Goal: Communication & Community: Answer question/provide support

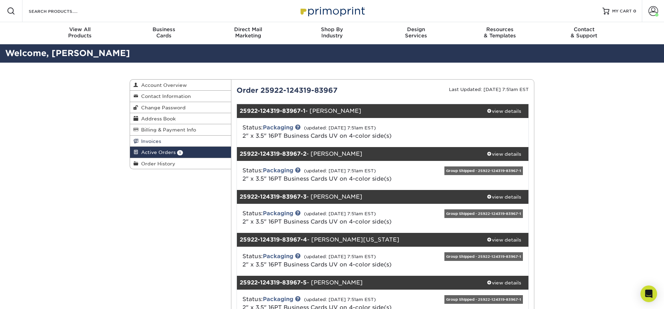
click at [160, 142] on span "Invoices" at bounding box center [149, 141] width 23 height 6
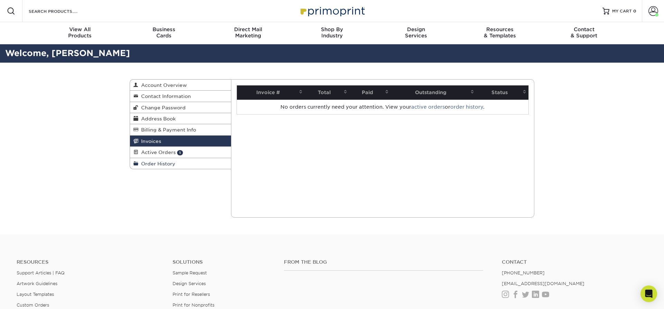
click at [161, 163] on span "Order History" at bounding box center [156, 164] width 37 height 6
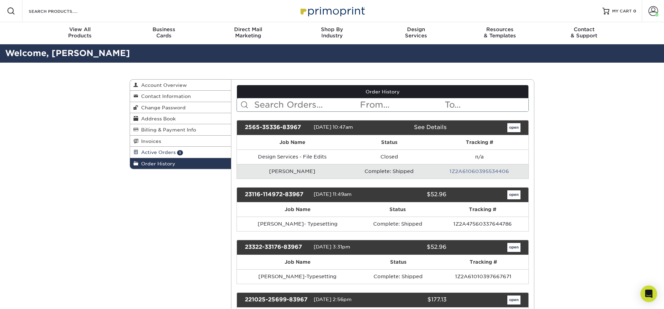
click at [160, 152] on span "Active Orders" at bounding box center [156, 152] width 37 height 6
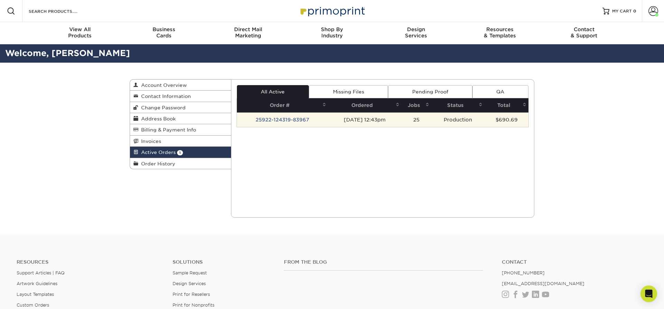
click at [287, 121] on td "25922-124319-83967" at bounding box center [282, 119] width 91 height 15
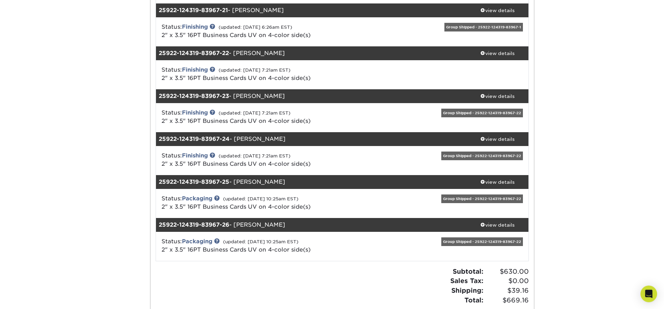
scroll to position [940, 0]
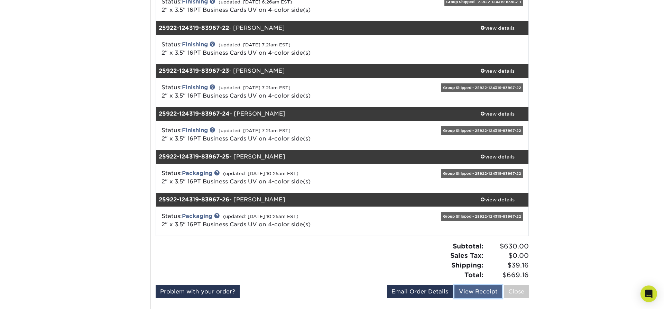
click at [473, 291] on link "View Receipt" at bounding box center [478, 291] width 48 height 13
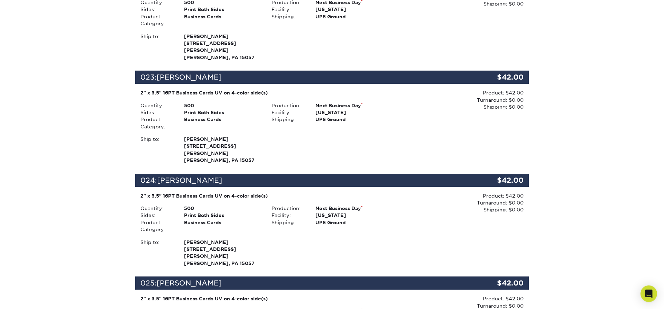
scroll to position [2351, 0]
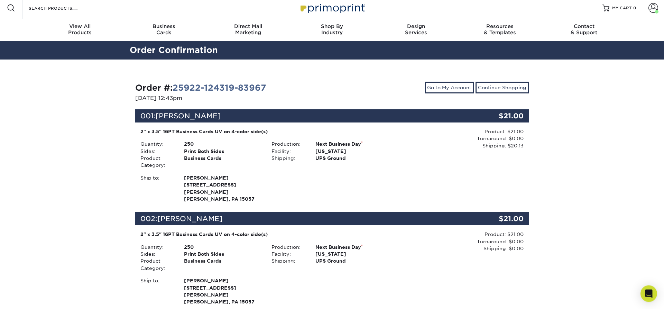
scroll to position [0, 0]
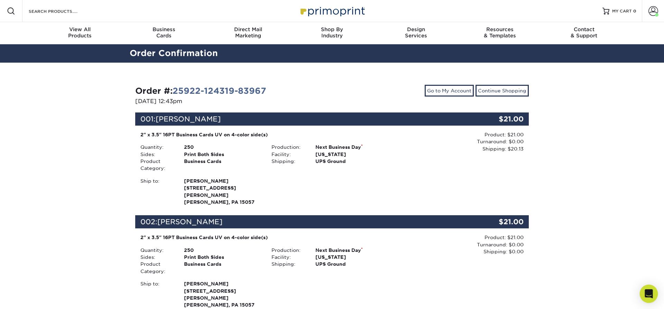
click at [648, 291] on icon "Open Intercom Messenger" at bounding box center [648, 293] width 8 height 9
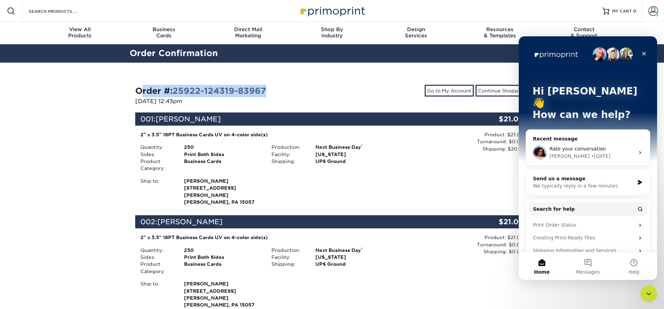
drag, startPoint x: 272, startPoint y: 90, endPoint x: 144, endPoint y: 89, distance: 127.9
click at [135, 87] on div "Order #: 25922-124319-83967" at bounding box center [231, 91] width 192 height 12
copy strong "Order #: 25922-124319-83967"
click at [592, 264] on button "Messages" at bounding box center [588, 266] width 46 height 28
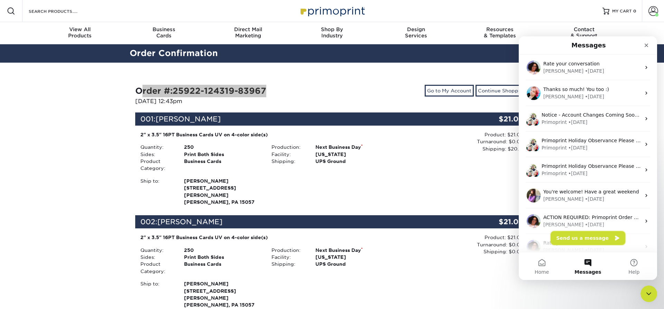
click at [580, 239] on button "Send us a message" at bounding box center [587, 238] width 75 height 14
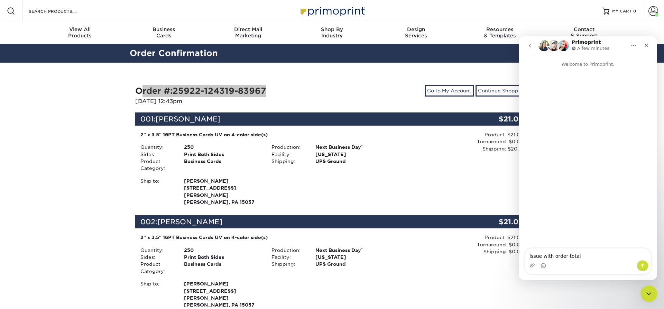
type textarea "Issue with order total Order #: 25922-124319-83967"
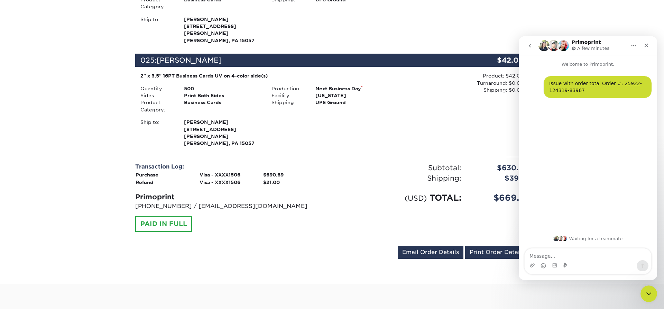
scroll to position [2410, 0]
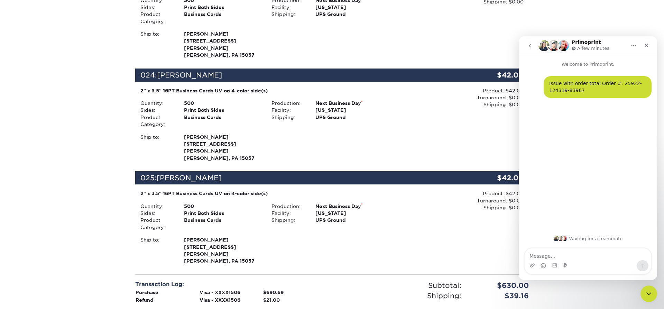
click at [551, 255] on textarea "Message…" at bounding box center [587, 254] width 127 height 12
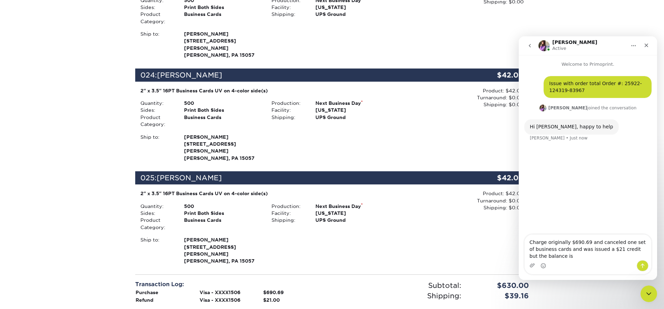
drag, startPoint x: 606, startPoint y: 46, endPoint x: 621, endPoint y: 50, distance: 16.3
click at [621, 50] on div "Erica Active" at bounding box center [582, 46] width 88 height 12
click at [570, 257] on textarea "Charge originally $690.69 and canceled one set of business cards and was issued…" at bounding box center [587, 247] width 127 height 26
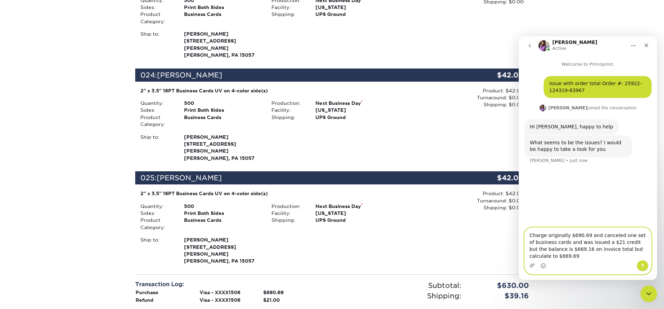
type textarea "Charge originally $690.69 and canceled one set of business cards and was issued…"
click at [646, 266] on button "Send a message…" at bounding box center [642, 265] width 12 height 11
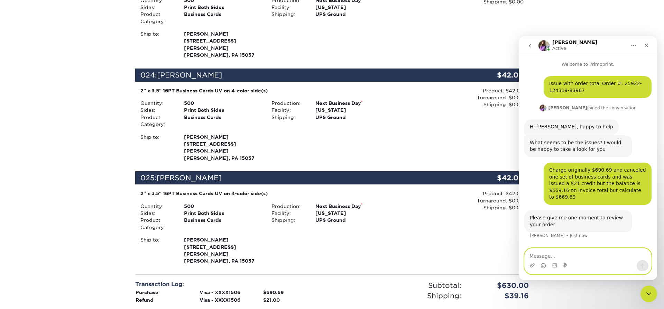
click at [550, 252] on textarea "Message…" at bounding box center [587, 254] width 127 height 12
type textarea "Thank you!"
click at [642, 267] on icon "Send a message…" at bounding box center [643, 266] width 6 height 6
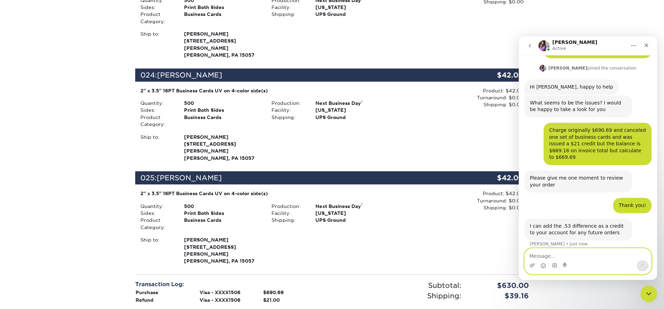
scroll to position [39, 0]
click at [545, 255] on textarea "Message…" at bounding box center [587, 254] width 127 height 12
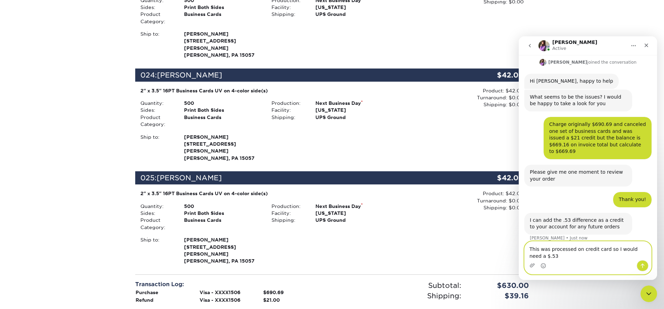
scroll to position [46, 0]
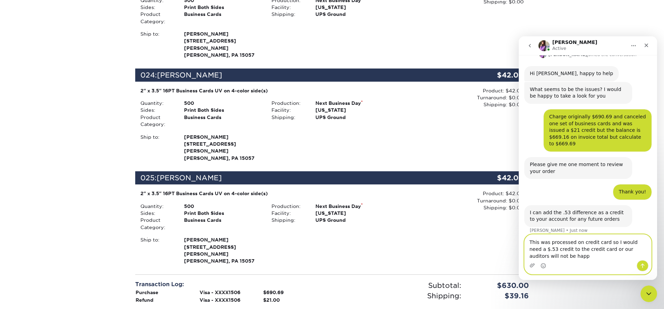
type textarea "This was processed on credit card so I would need a $.53 credit to the credit c…"
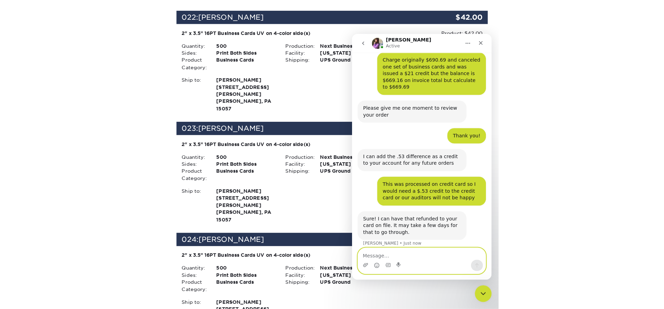
scroll to position [2410, 0]
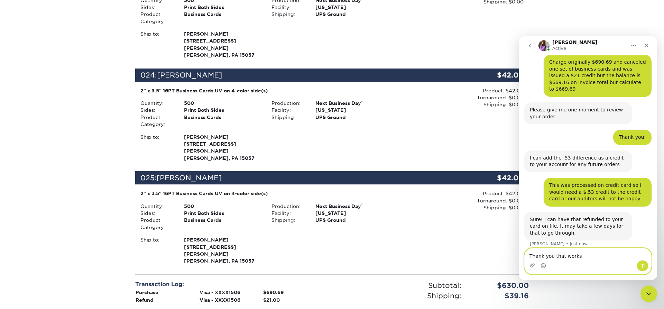
type textarea "Thank you that works!"
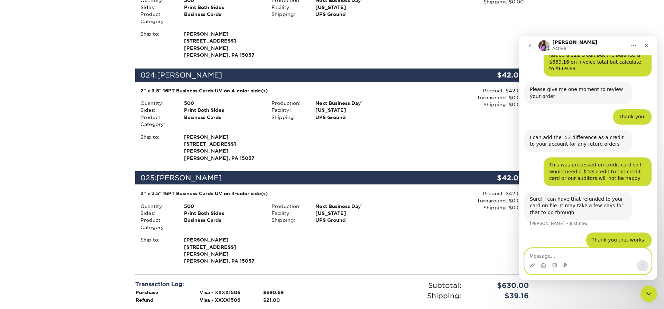
scroll to position [129, 0]
click at [632, 47] on icon "Home" at bounding box center [634, 46] width 6 height 6
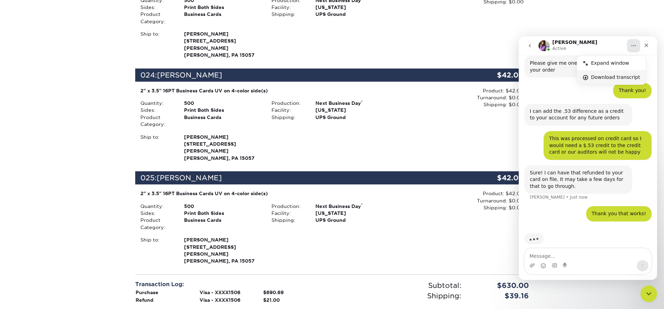
scroll to position [155, 0]
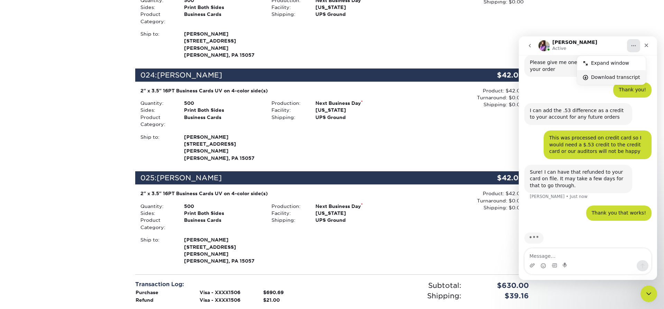
click at [623, 78] on div "Download transcript" at bounding box center [615, 77] width 49 height 7
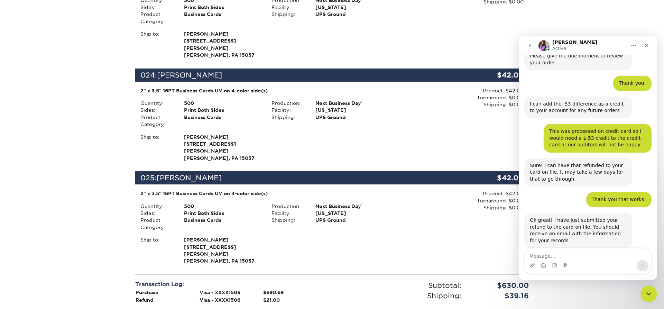
scroll to position [162, 0]
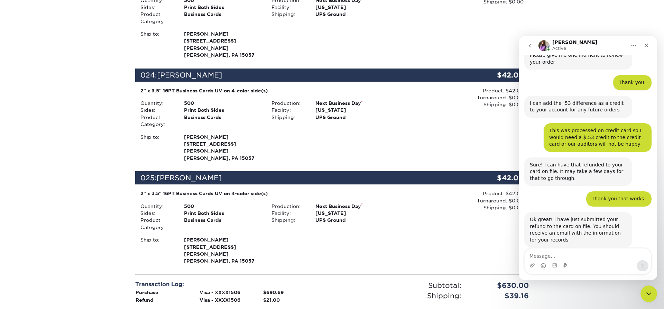
click at [636, 46] on button "Home" at bounding box center [633, 45] width 13 height 13
click at [612, 76] on div "Download transcript" at bounding box center [615, 77] width 49 height 7
click at [599, 258] on textarea "Message…" at bounding box center [587, 254] width 127 height 12
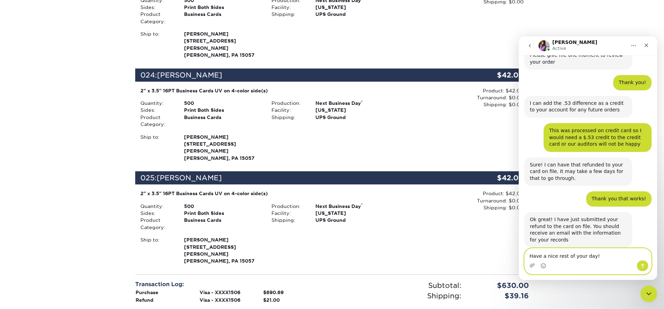
type textarea "Have a nice rest of your day!"
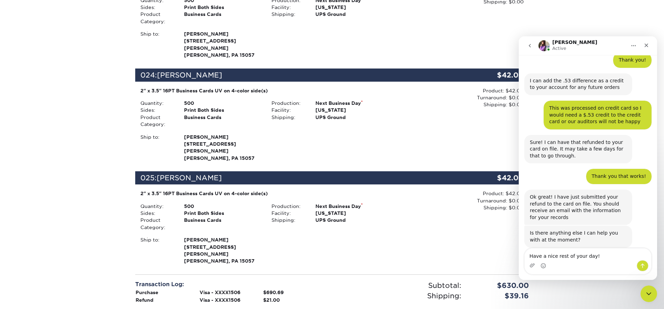
scroll to position [185, 0]
click at [643, 265] on icon "Send a message…" at bounding box center [643, 265] width 4 height 4
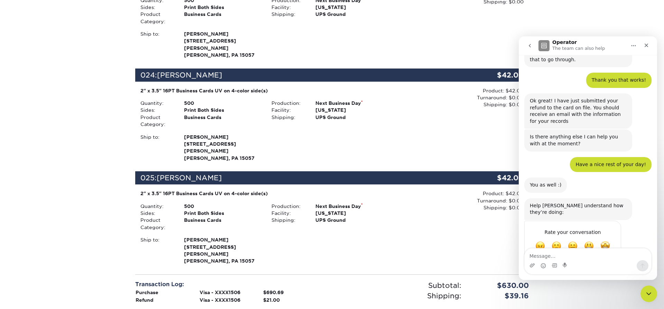
scroll to position [281, 0]
click at [607, 239] on span "Amazing" at bounding box center [605, 245] width 12 height 12
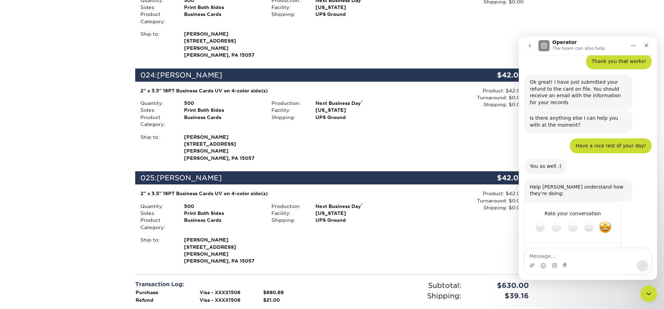
scroll to position [300, 0]
click at [647, 47] on icon "Close" at bounding box center [646, 46] width 6 height 6
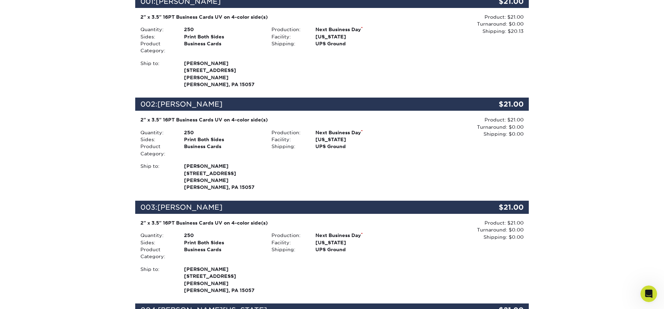
scroll to position [0, 0]
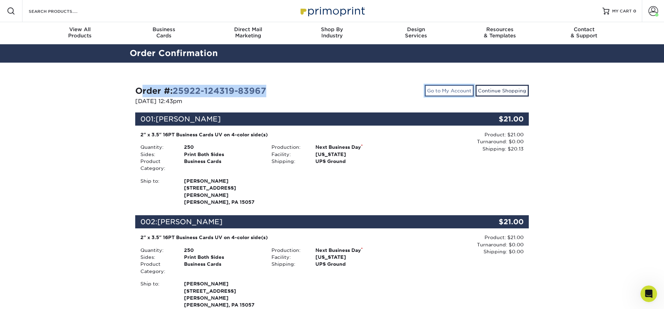
click at [443, 90] on link "Go to My Account" at bounding box center [449, 91] width 49 height 12
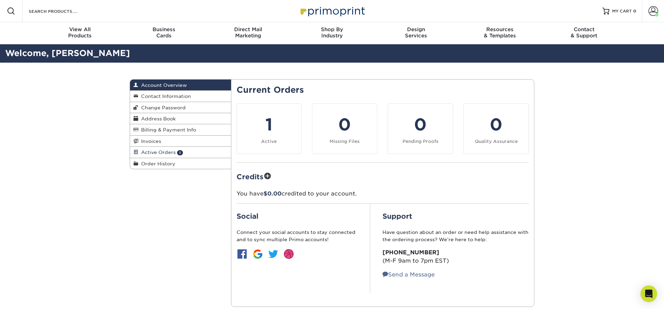
click at [163, 154] on span "Active Orders" at bounding box center [156, 152] width 37 height 6
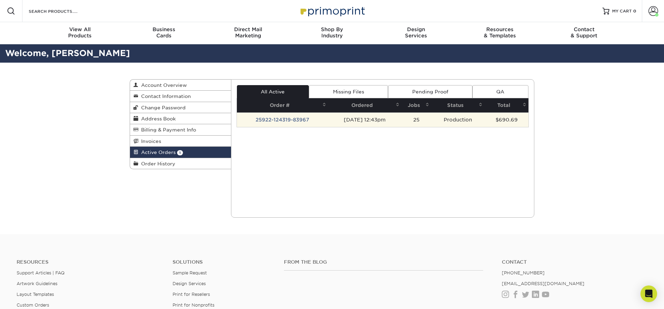
click at [291, 123] on td "25922-124319-83967" at bounding box center [282, 119] width 91 height 15
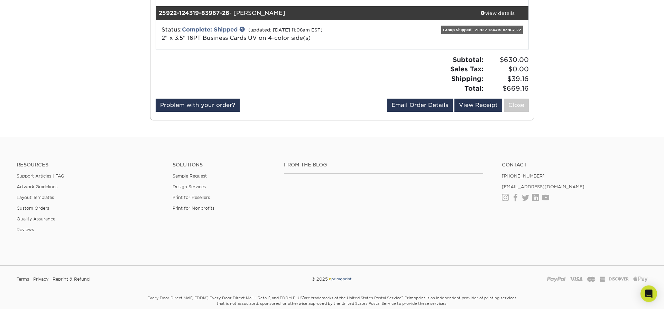
scroll to position [1138, 0]
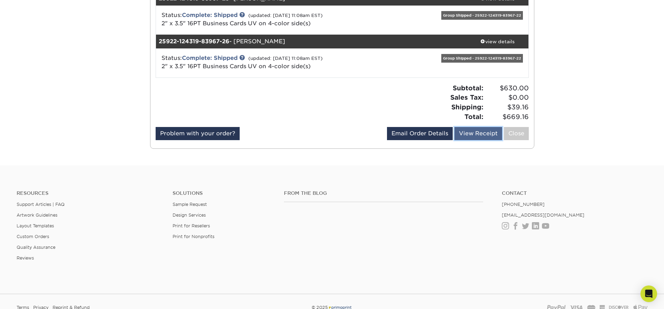
click at [482, 134] on link "View Receipt" at bounding box center [478, 133] width 48 height 13
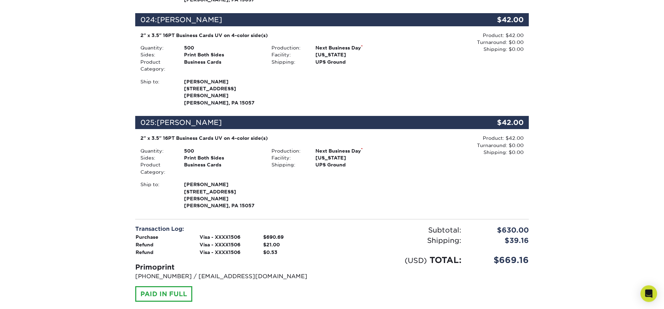
scroll to position [2410, 0]
